Goal: Entertainment & Leisure: Consume media (video, audio)

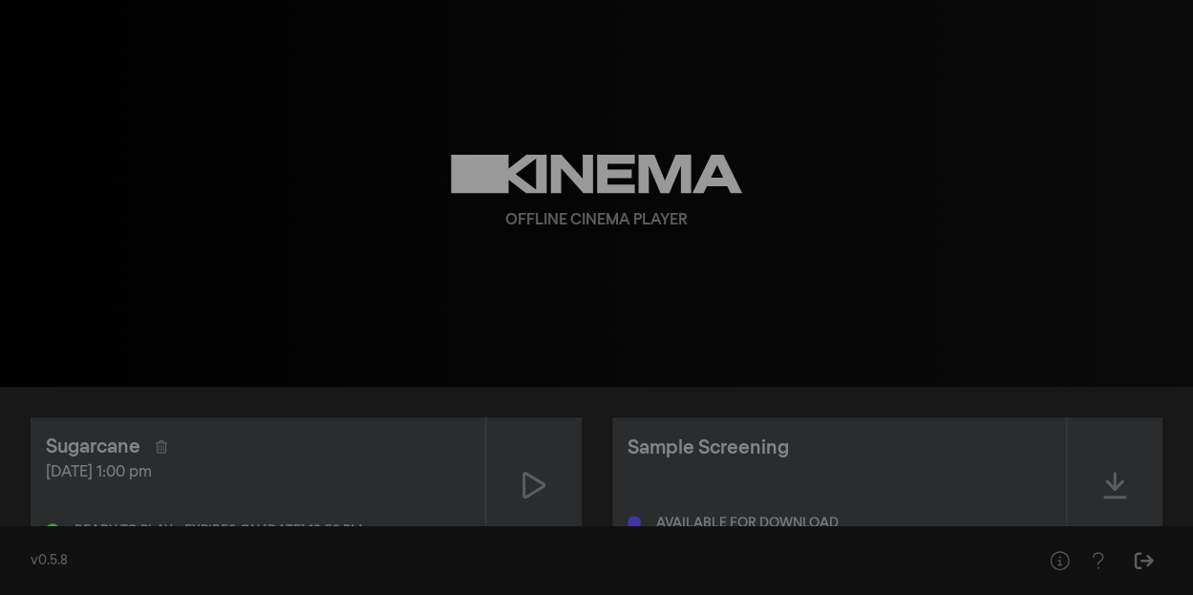
click at [604, 272] on div "Offline Cinema Player" at bounding box center [597, 193] width 688 height 387
drag, startPoint x: 1122, startPoint y: 5, endPoint x: 639, endPoint y: 26, distance: 482.9
click at [639, 26] on div "Offline Cinema Player" at bounding box center [597, 193] width 688 height 387
click at [616, 253] on div "Offline Cinema Player" at bounding box center [597, 193] width 688 height 387
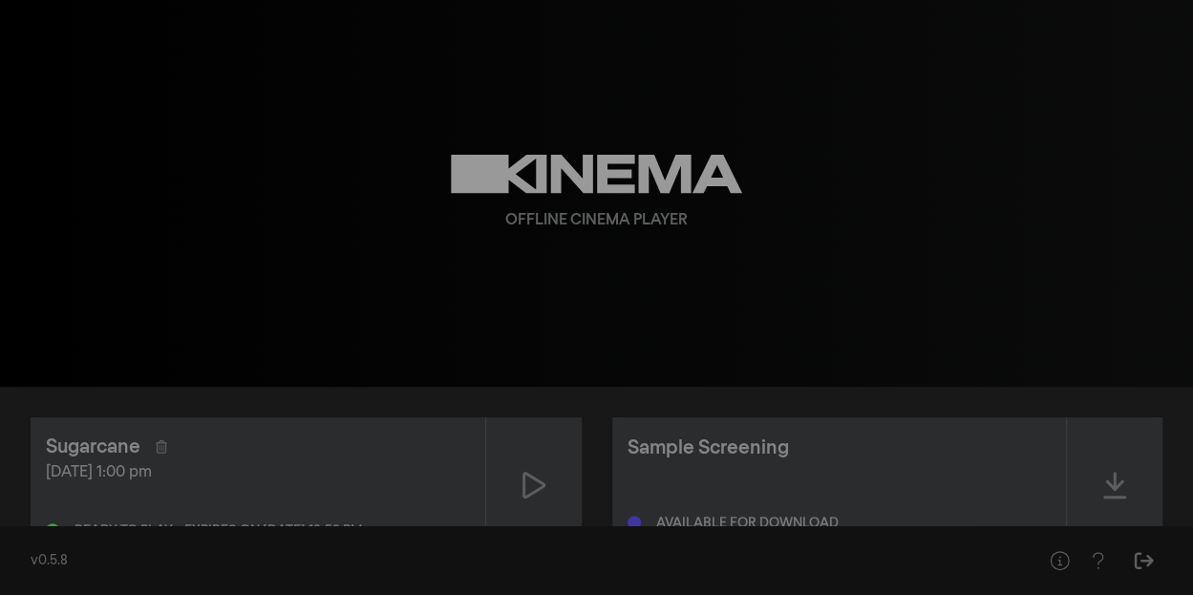
click at [615, 213] on div "Offline Cinema Player" at bounding box center [596, 220] width 182 height 23
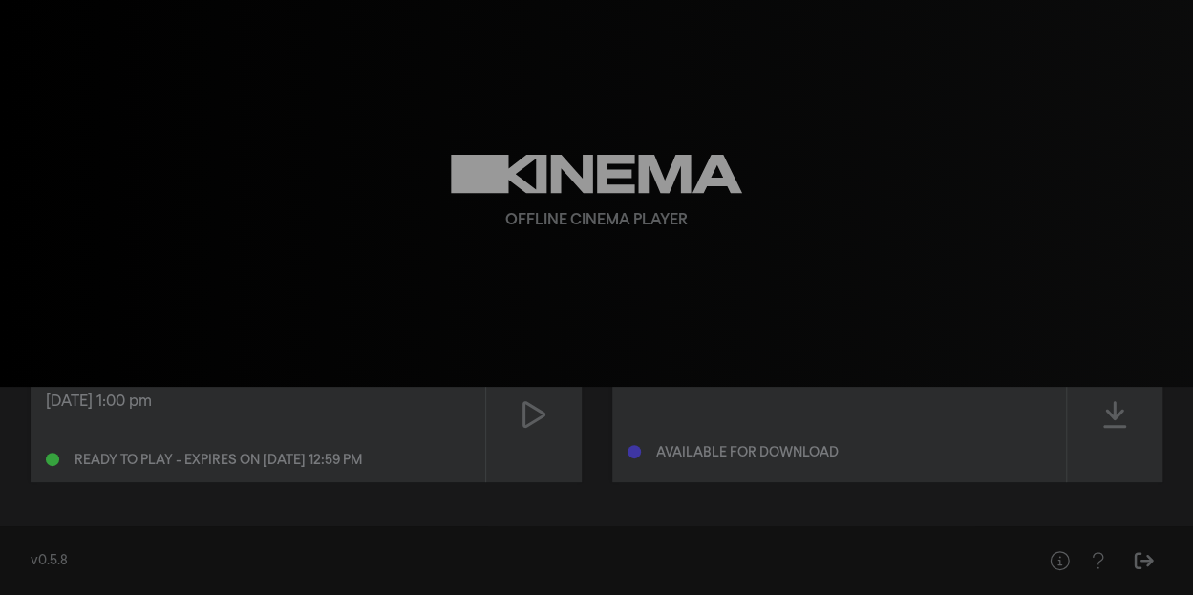
drag, startPoint x: 508, startPoint y: 337, endPoint x: 340, endPoint y: 278, distance: 178.3
click at [340, 278] on div "Offline Cinema Player" at bounding box center [597, 193] width 688 height 387
click at [566, 193] on icon at bounding box center [596, 174] width 291 height 39
click at [525, 413] on icon at bounding box center [534, 414] width 23 height 31
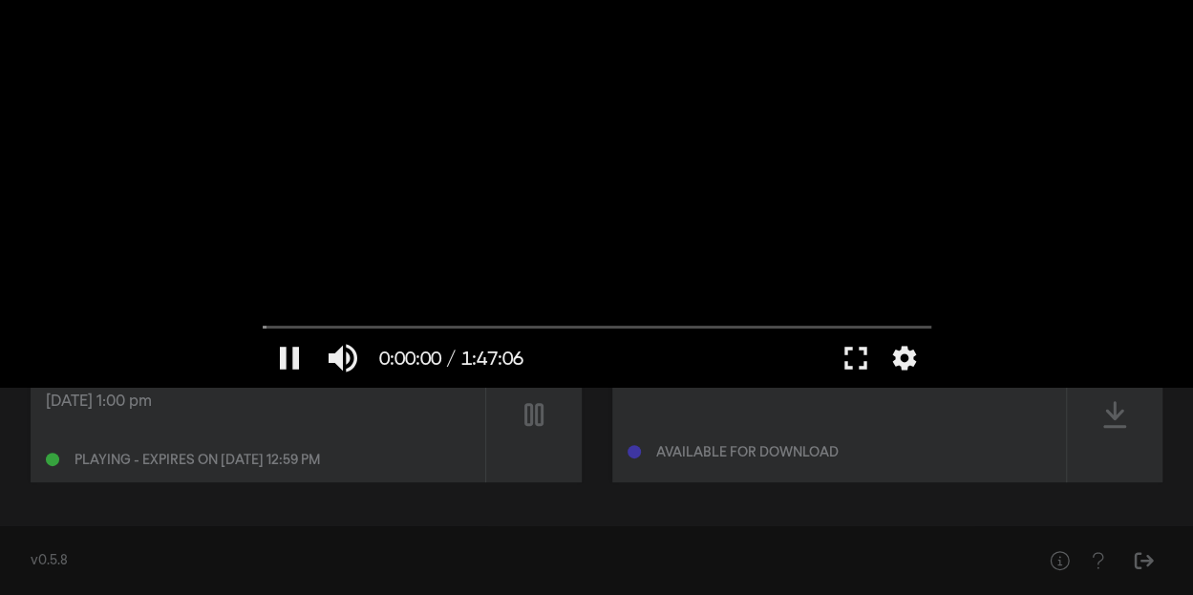
scroll to position [0, 0]
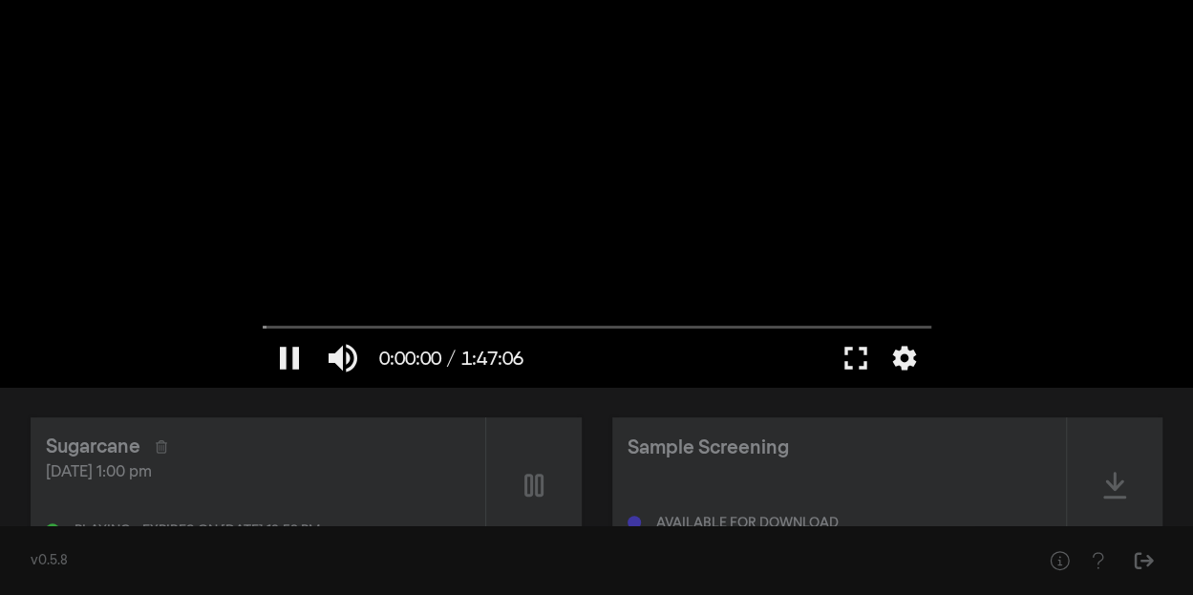
click at [579, 202] on div at bounding box center [597, 193] width 688 height 387
click at [281, 358] on button "play_arrow" at bounding box center [289, 358] width 53 height 57
click at [900, 360] on button "settings" at bounding box center [905, 358] width 44 height 57
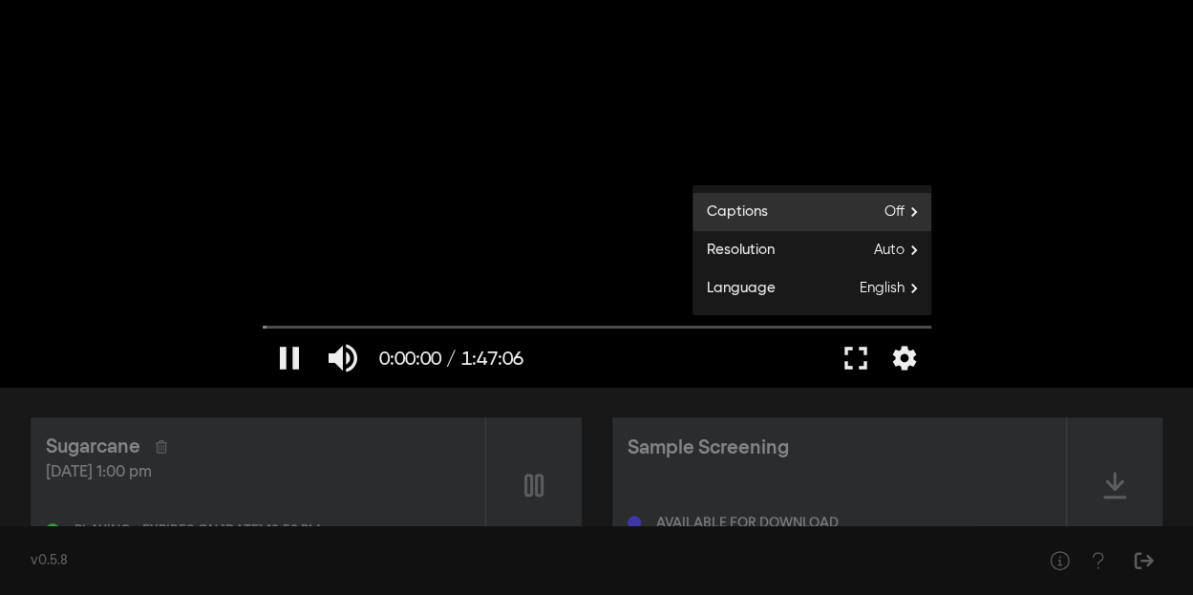
click at [904, 206] on span "Off" at bounding box center [908, 212] width 47 height 29
click at [904, 206] on div at bounding box center [597, 193] width 688 height 387
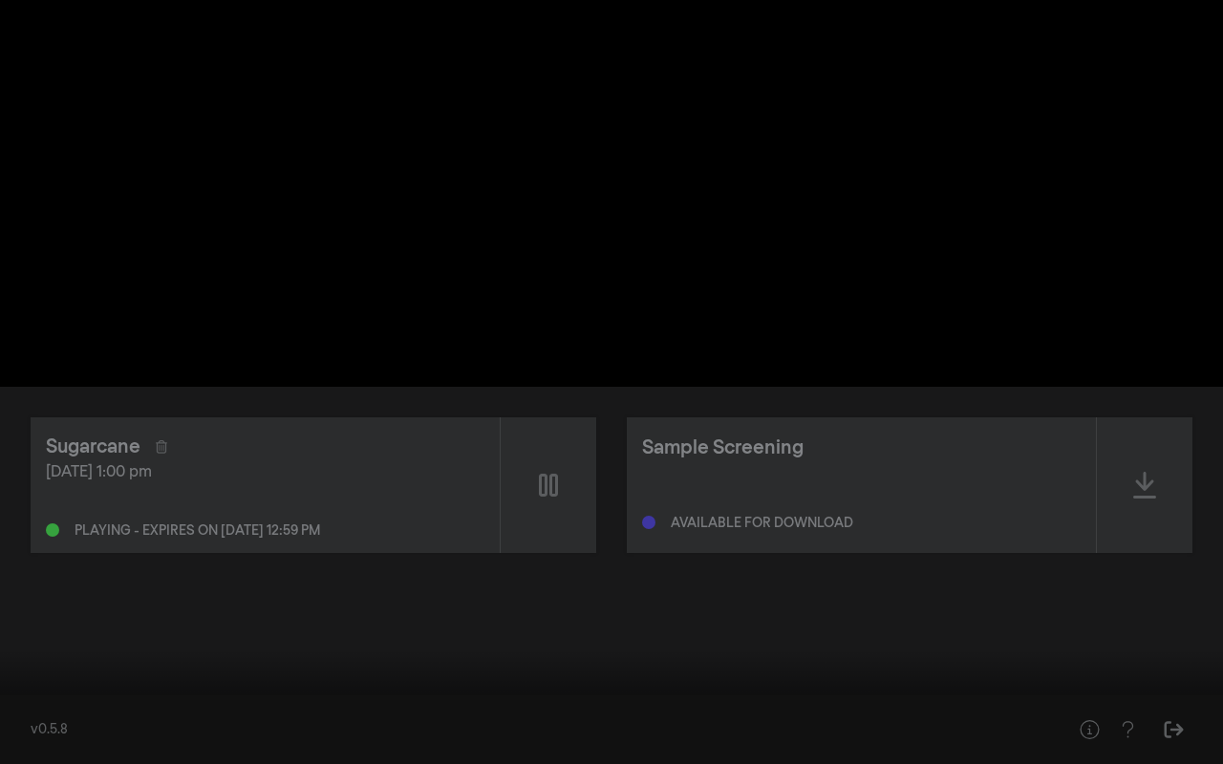
click at [856, 283] on div at bounding box center [611, 382] width 1223 height 764
click at [38, 676] on button "play_arrow" at bounding box center [36, 735] width 53 height 57
click at [34, 676] on button "pause" at bounding box center [36, 735] width 53 height 57
click at [34, 676] on button "play_arrow" at bounding box center [36, 735] width 53 height 57
click at [36, 676] on button "pause" at bounding box center [36, 735] width 53 height 57
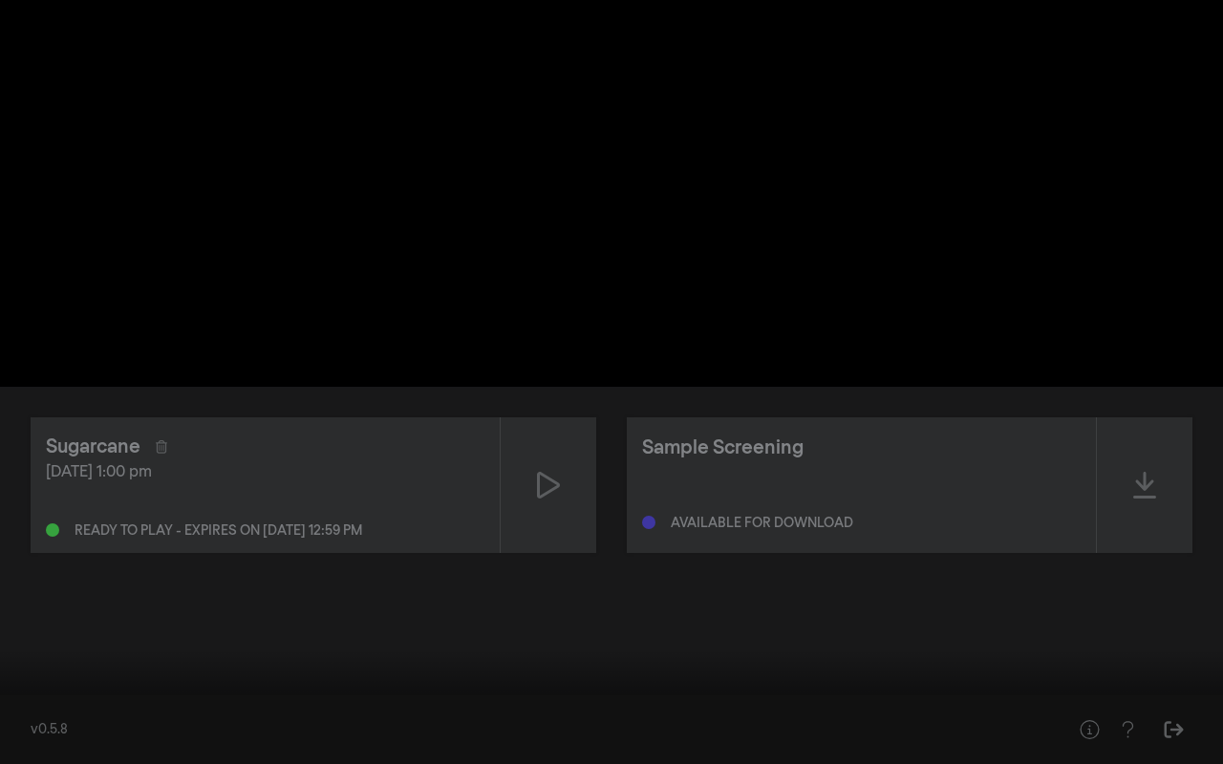
click at [32, 676] on input "Seek" at bounding box center [612, 703] width 1204 height 11
click at [36, 676] on button "play_arrow" at bounding box center [36, 735] width 53 height 57
type input "96.216041"
click at [1139, 676] on button "fullscreen_exit" at bounding box center [1137, 735] width 53 height 57
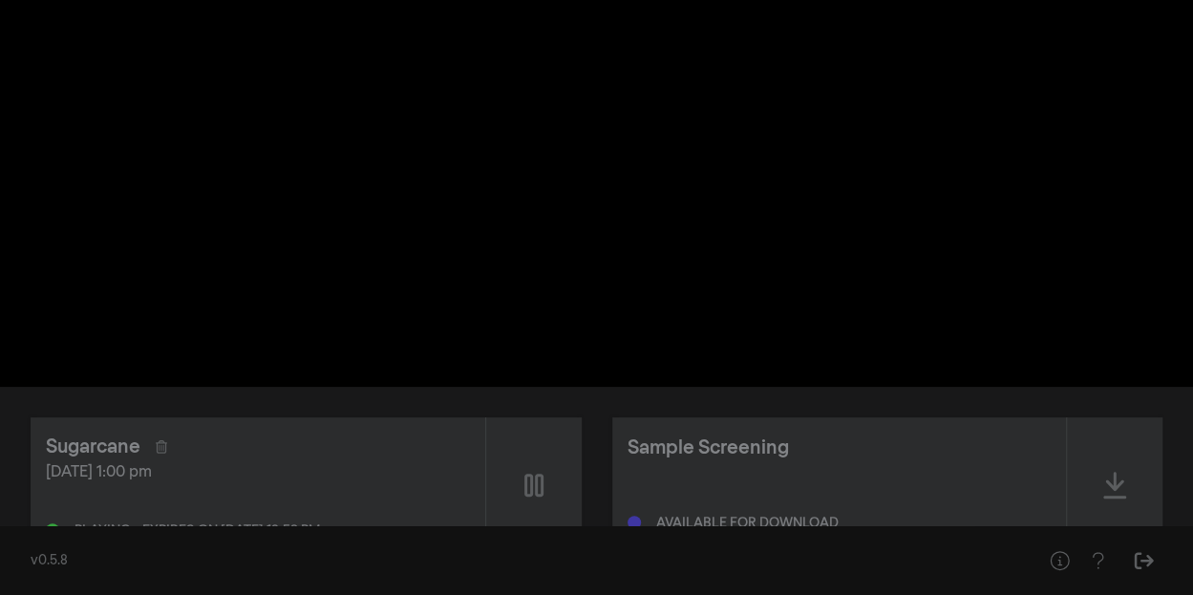
scroll to position [71, 0]
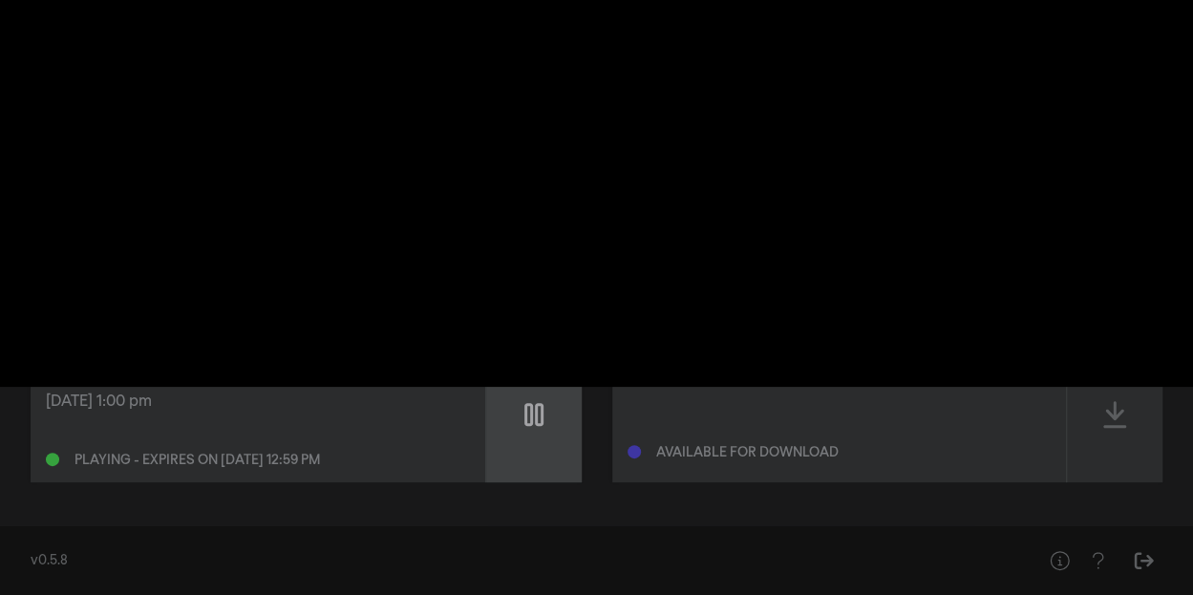
click at [508, 471] on div at bounding box center [534, 415] width 96 height 136
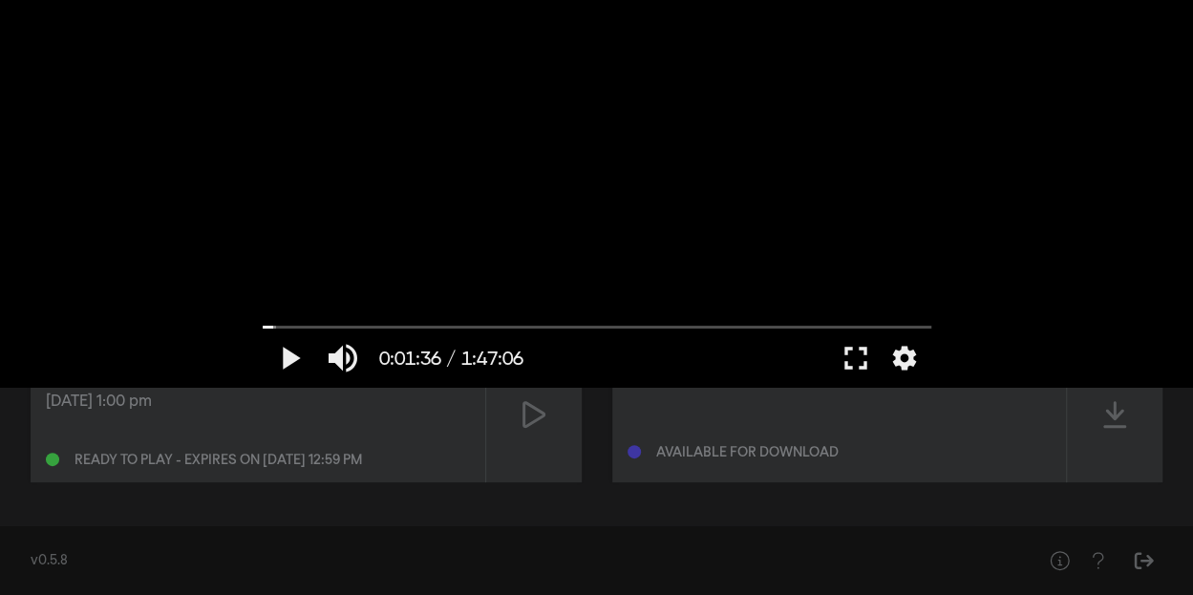
scroll to position [0, 0]
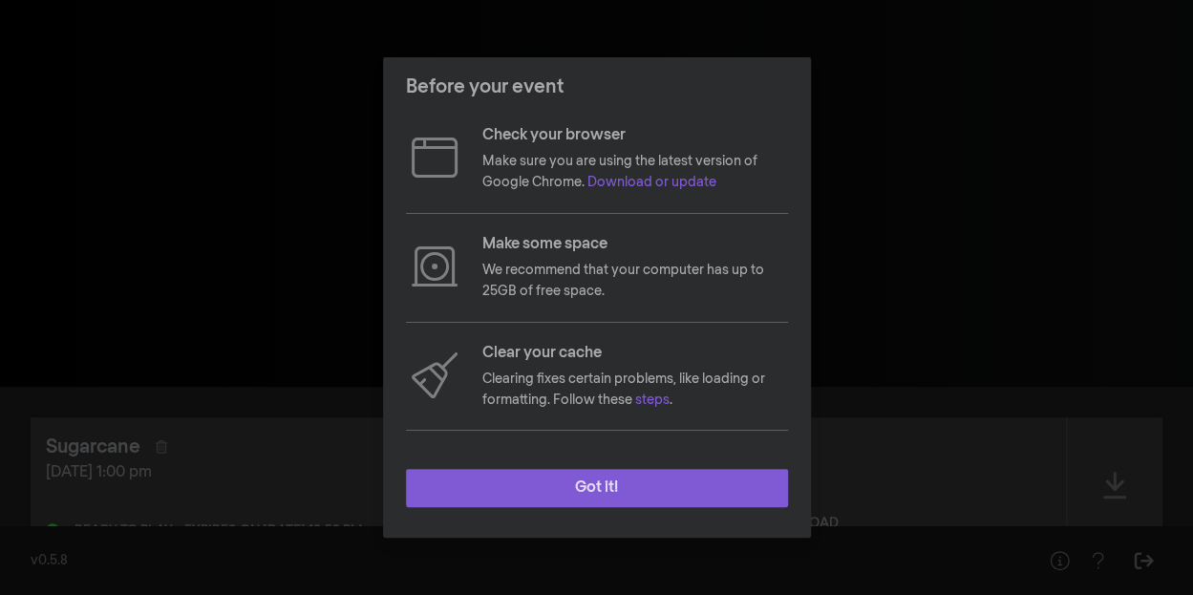
click at [609, 484] on button "Got it!" at bounding box center [597, 488] width 382 height 38
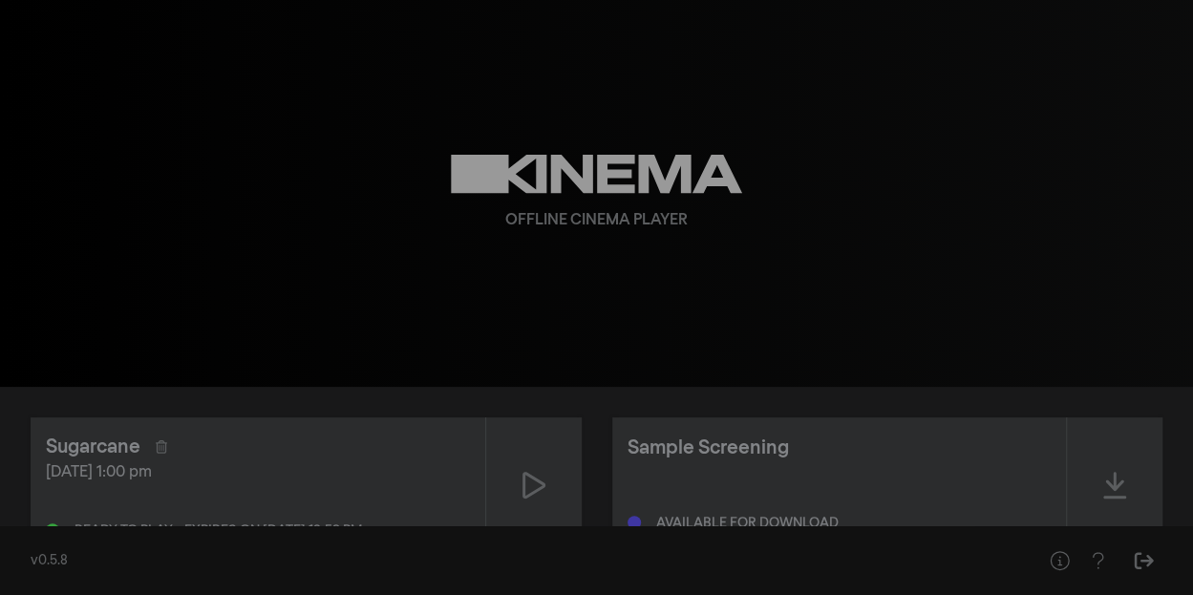
click at [609, 484] on div "Sugarcane Sep 30, 2025 at 1:00 pm Ready to play - expires on Oct 1, 2025 at 12:…" at bounding box center [597, 485] width 1132 height 136
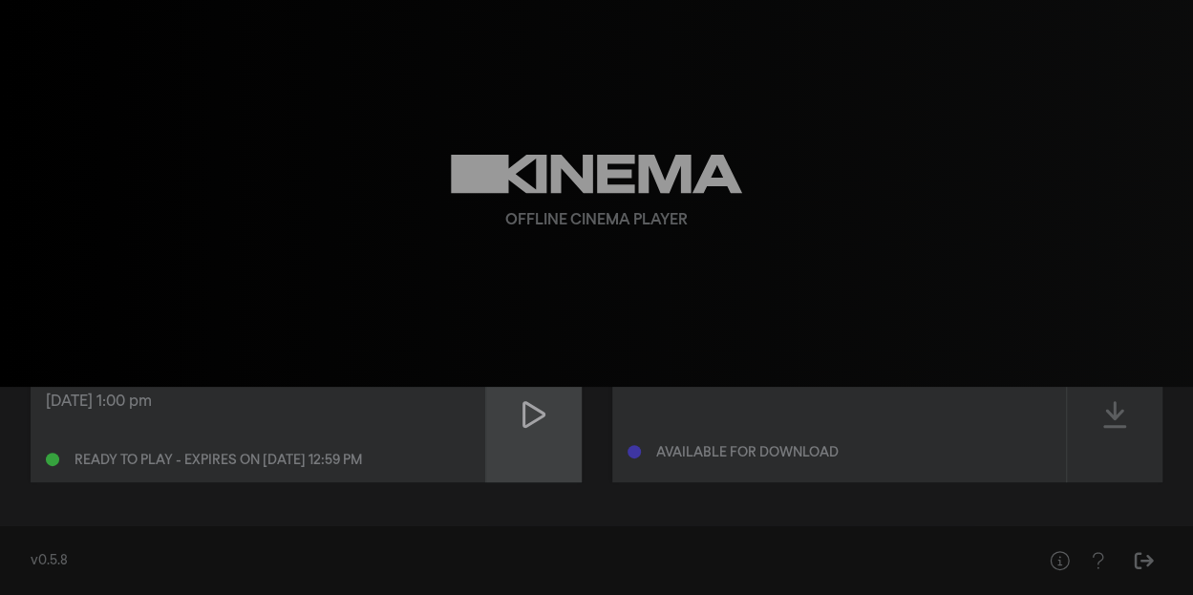
click at [534, 416] on icon at bounding box center [534, 414] width 23 height 31
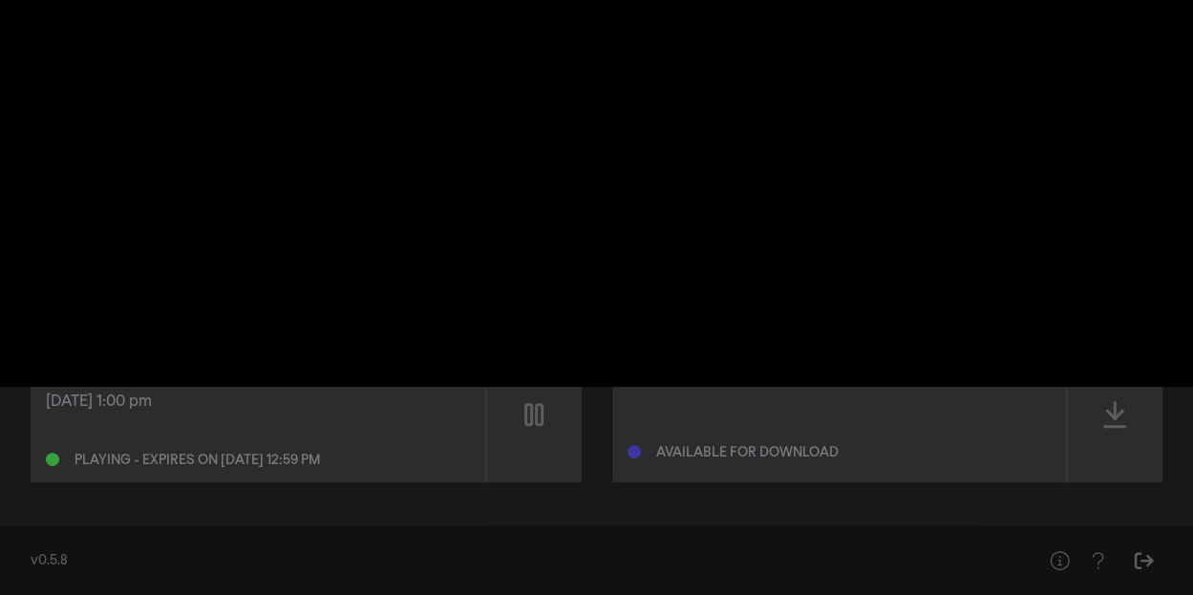
type input "0.183416"
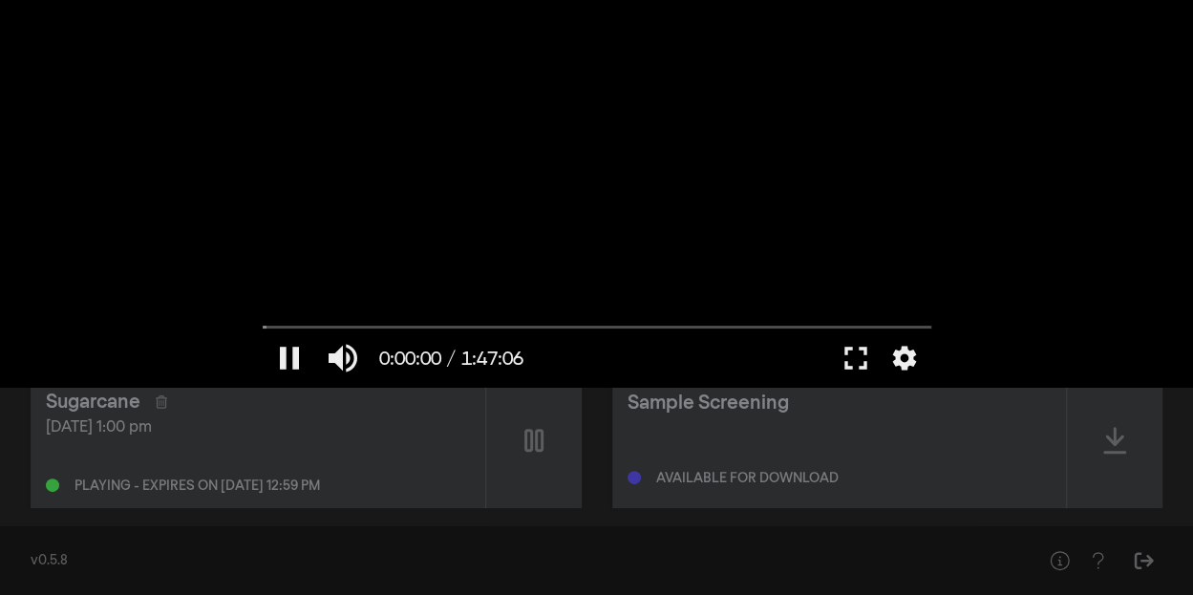
scroll to position [46, 0]
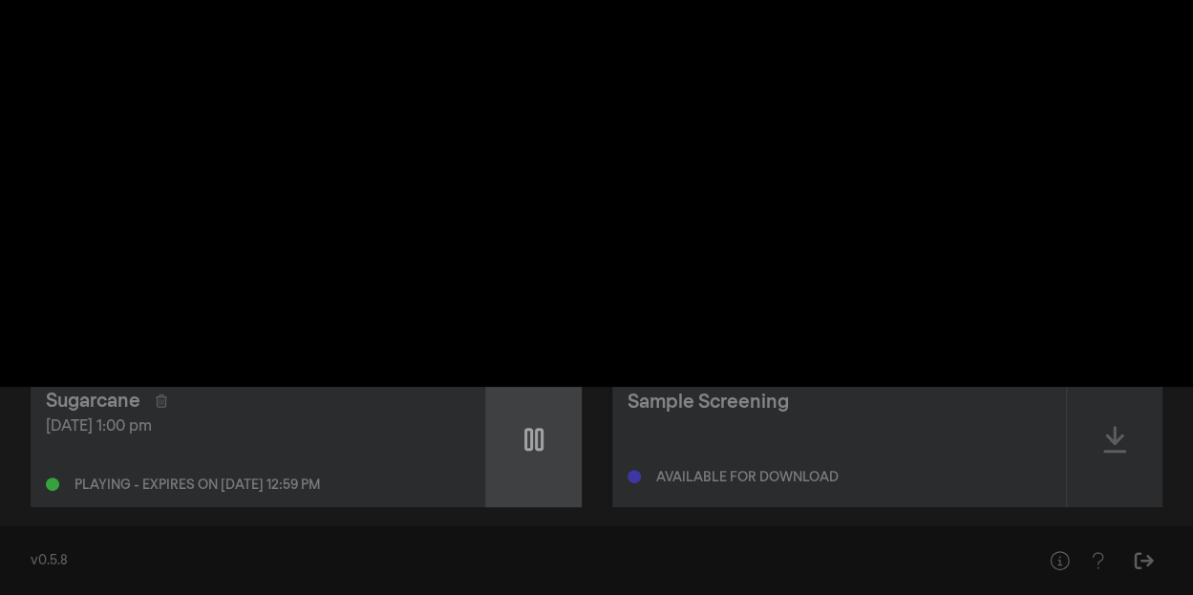
click at [529, 436] on icon at bounding box center [533, 439] width 19 height 31
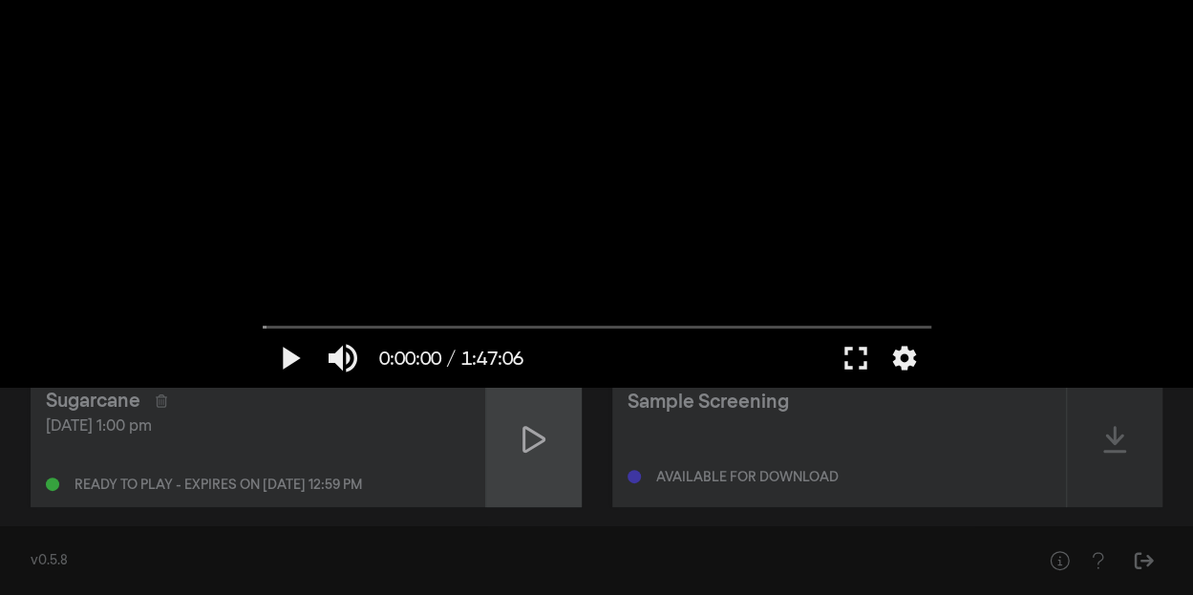
click at [529, 436] on icon at bounding box center [534, 439] width 23 height 31
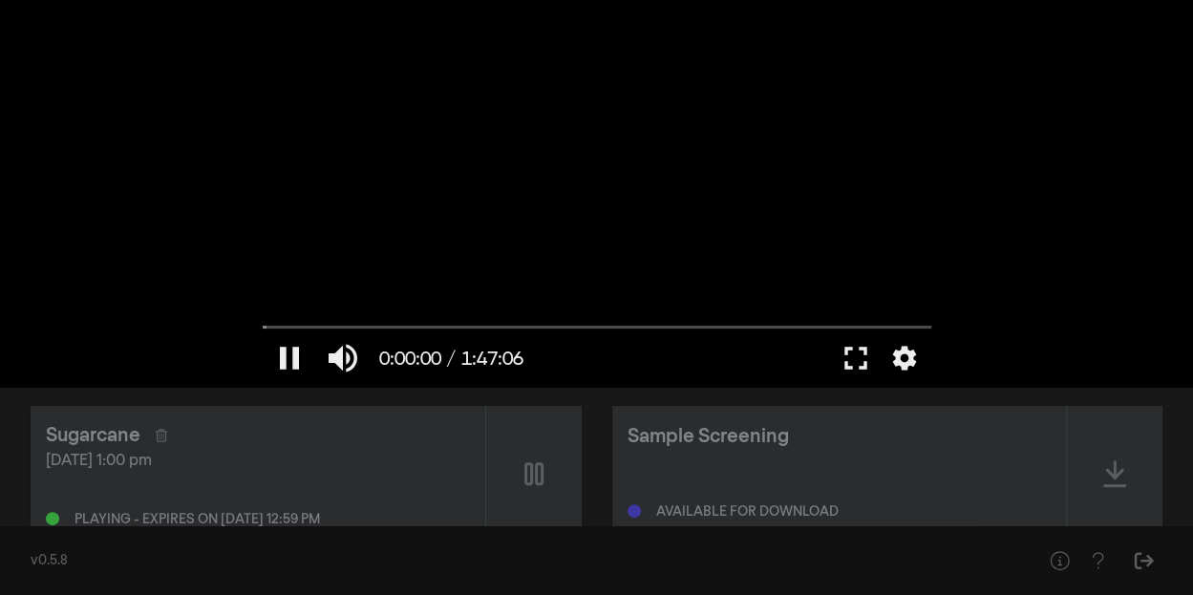
scroll to position [10, 0]
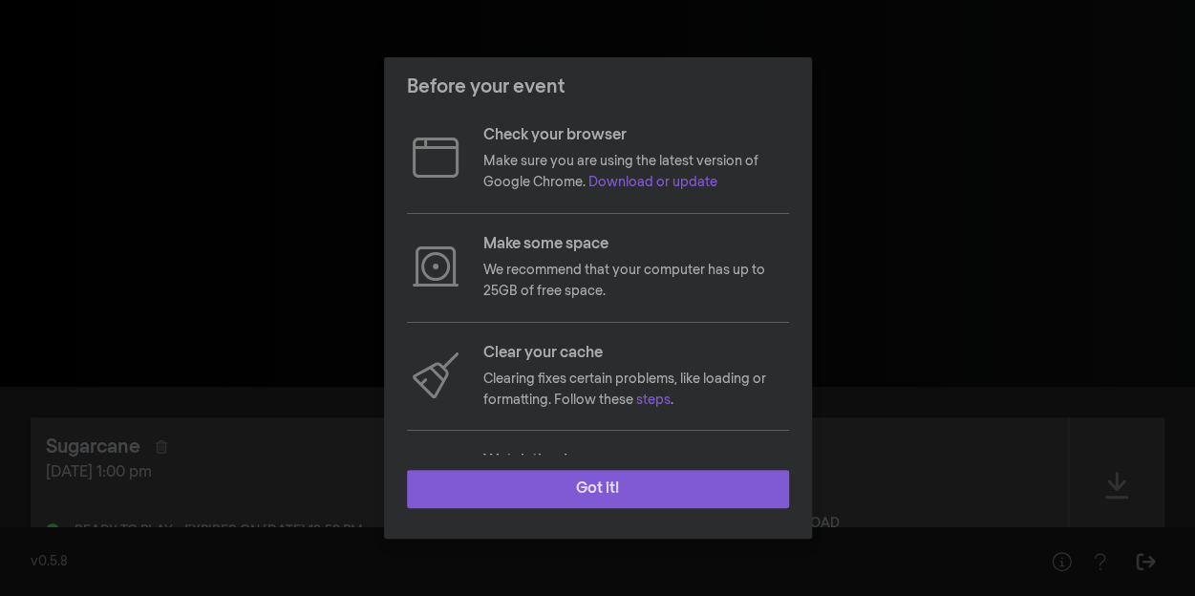
click at [624, 490] on button "Got it!" at bounding box center [598, 489] width 382 height 38
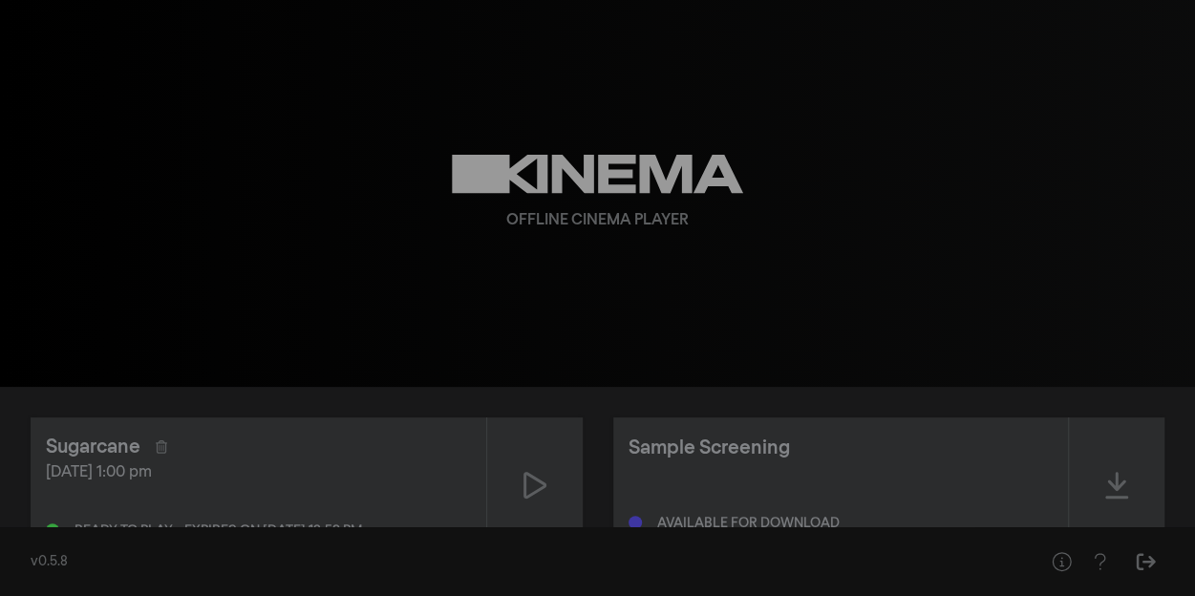
scroll to position [70, 0]
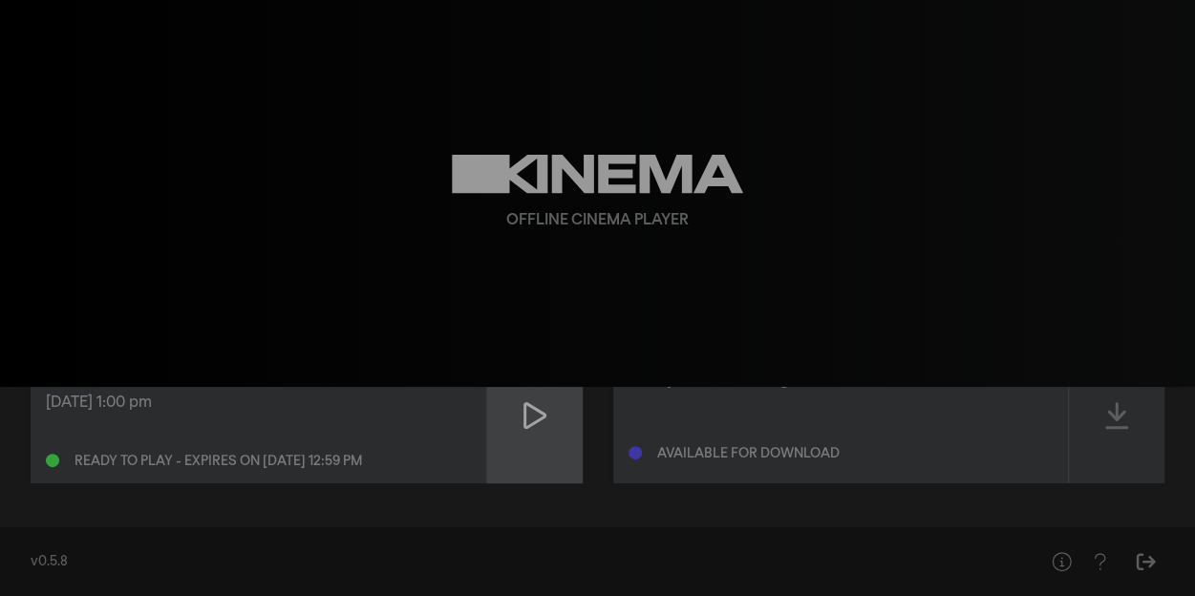
click at [529, 414] on icon at bounding box center [534, 415] width 23 height 31
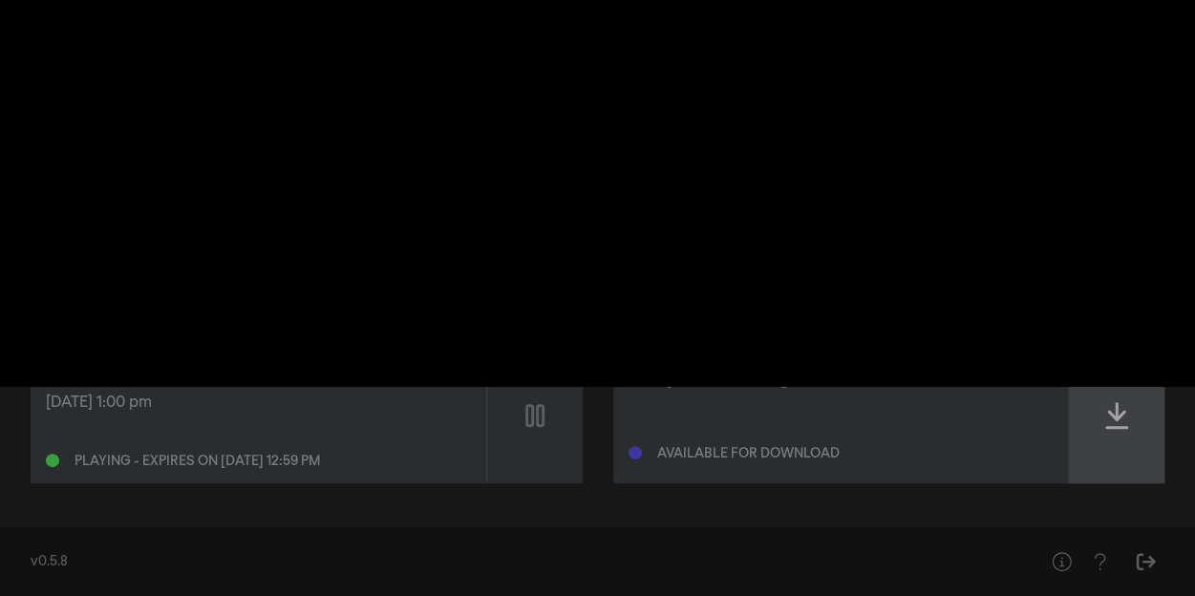
scroll to position [0, 0]
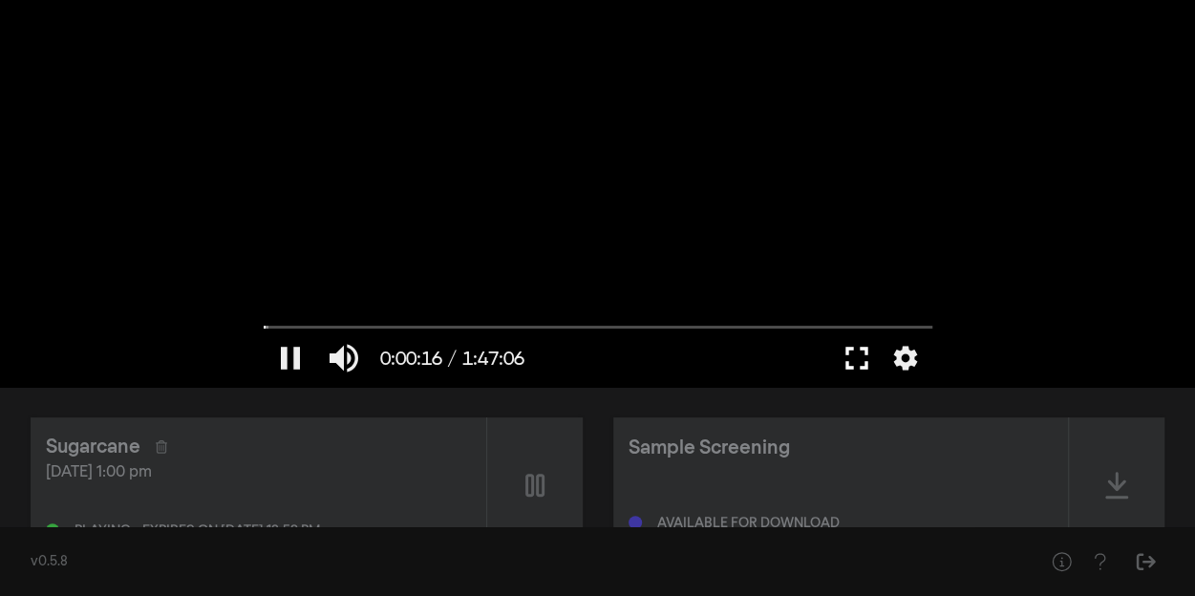
click at [856, 354] on button "fullscreen" at bounding box center [856, 358] width 53 height 57
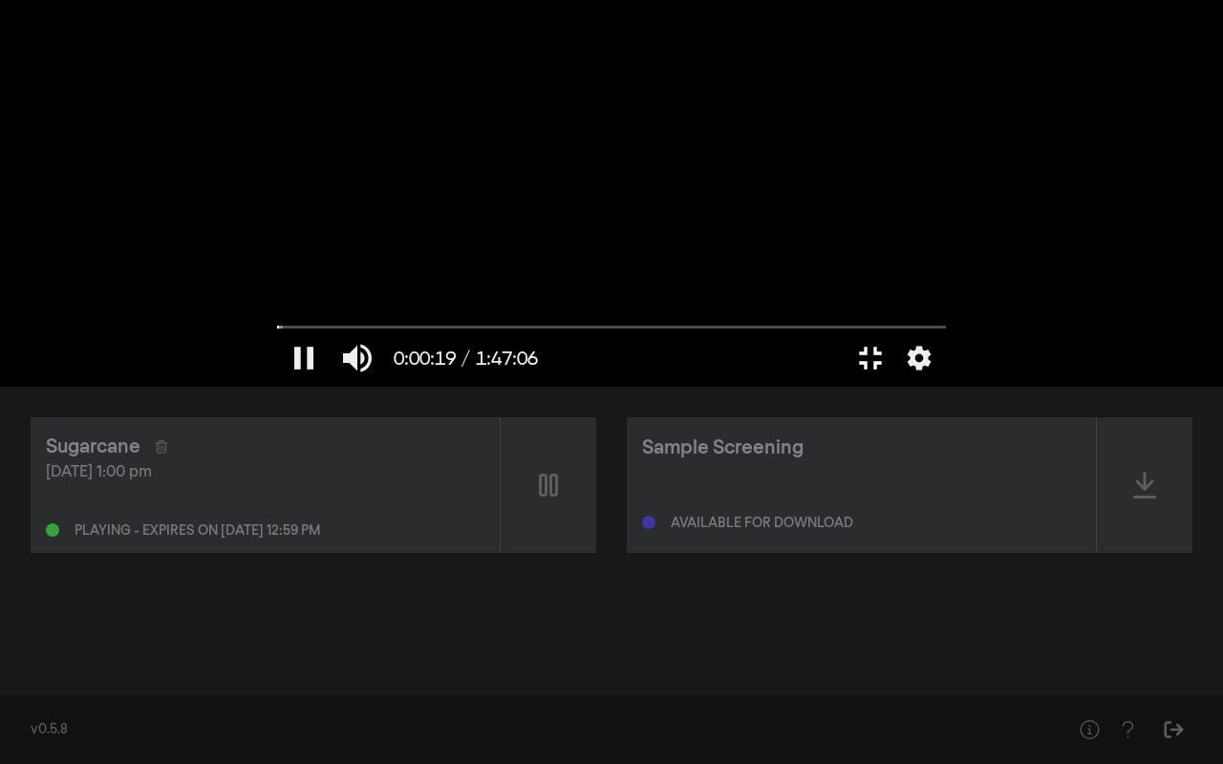
type input "20.052811"
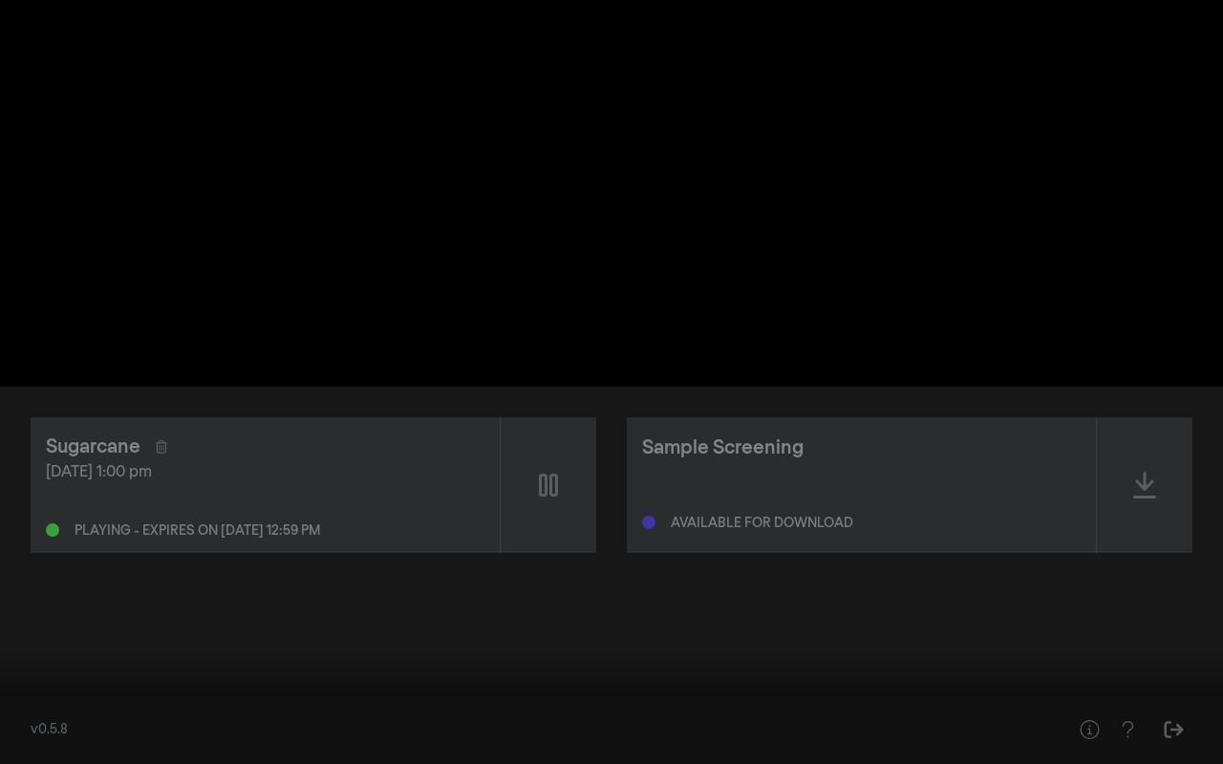
click at [39, 595] on button "pause" at bounding box center [36, 735] width 53 height 57
click at [1194, 595] on button "settings" at bounding box center [1186, 735] width 44 height 57
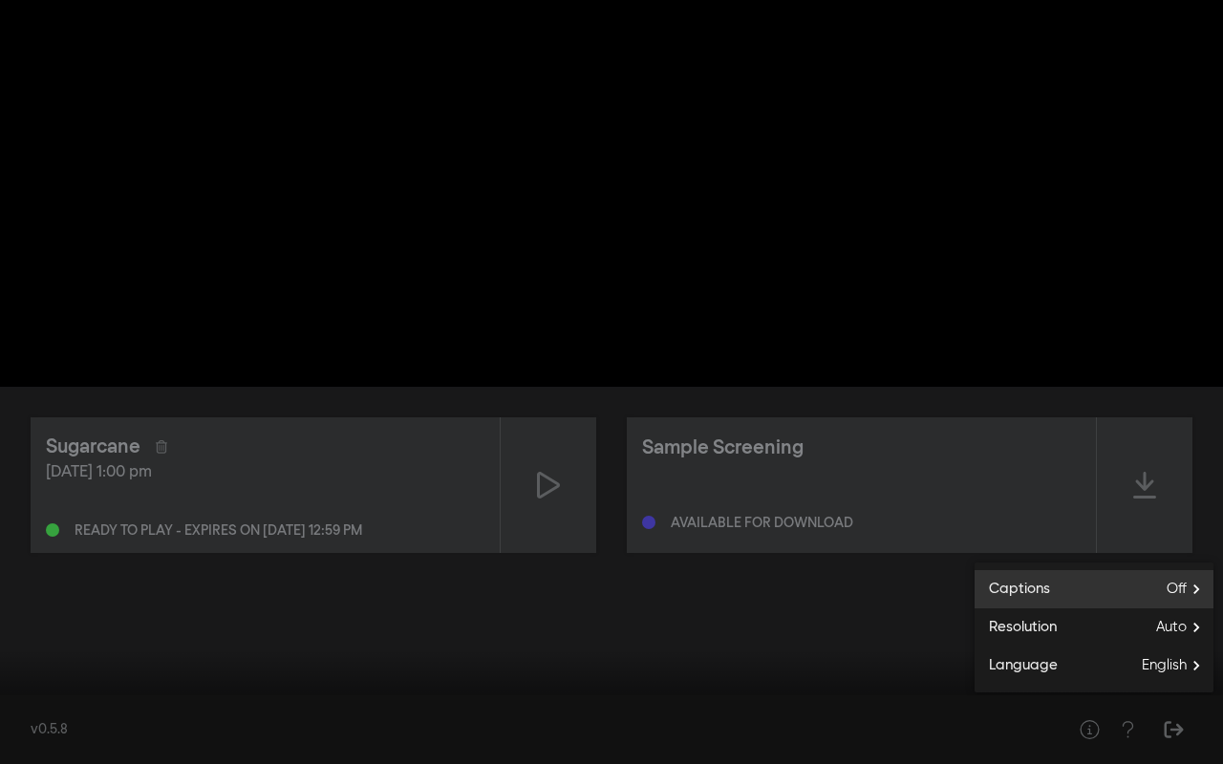
click at [1174, 583] on span "Off" at bounding box center [1189, 589] width 47 height 29
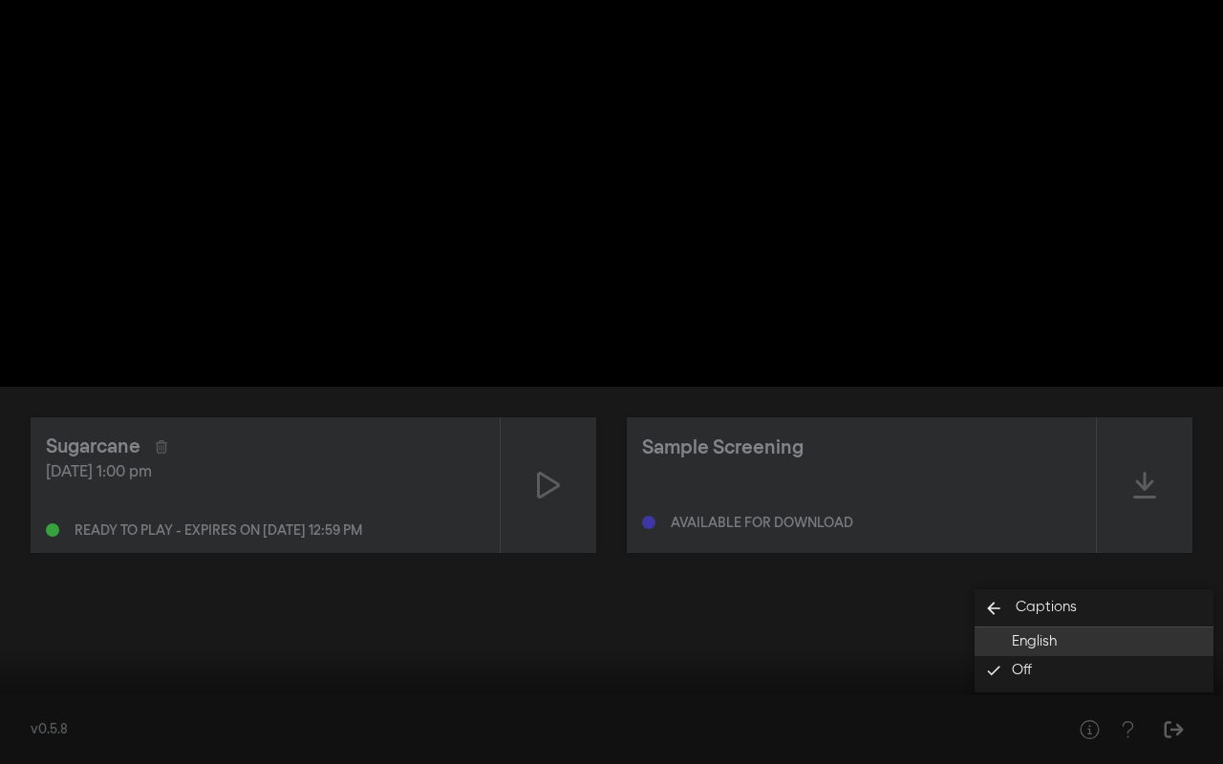
click at [1053, 595] on span "English" at bounding box center [1034, 642] width 45 height 22
click at [893, 595] on div at bounding box center [611, 382] width 1223 height 764
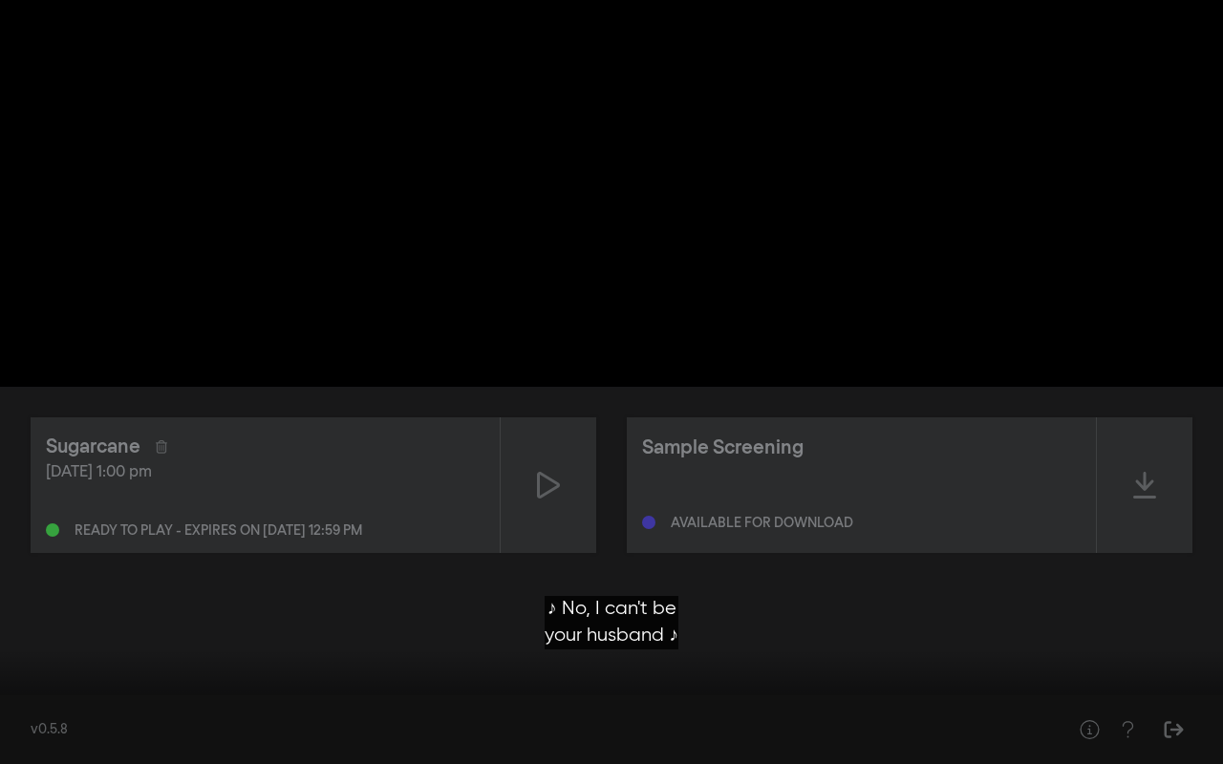
click at [36, 595] on button "play_arrow" at bounding box center [36, 735] width 53 height 57
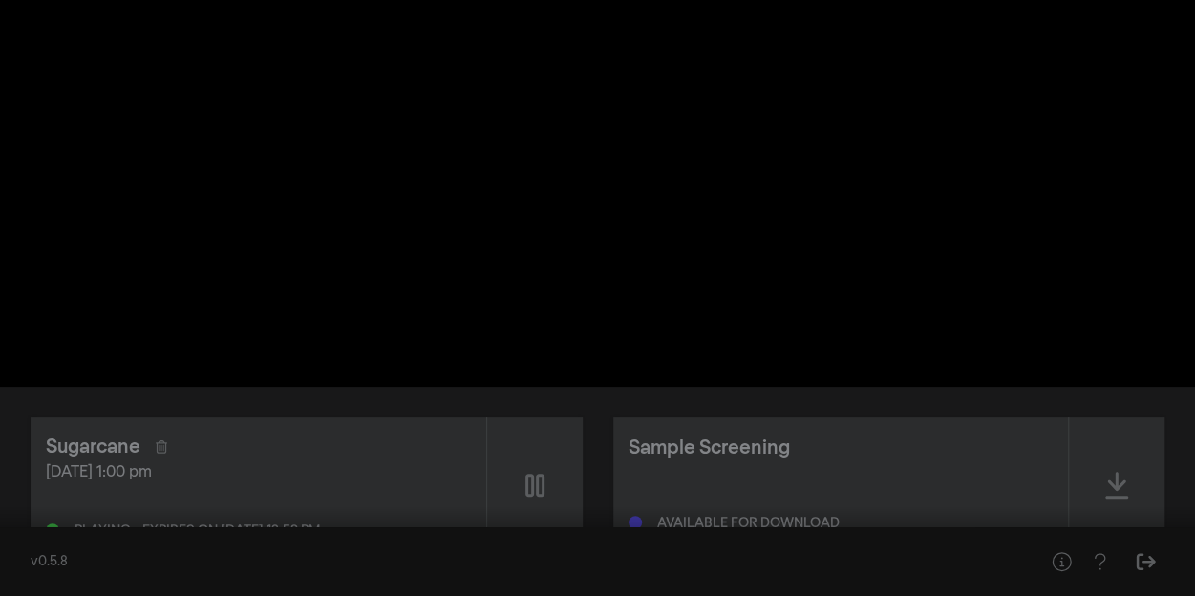
type input "995.255741"
